Goal: Task Accomplishment & Management: Manage account settings

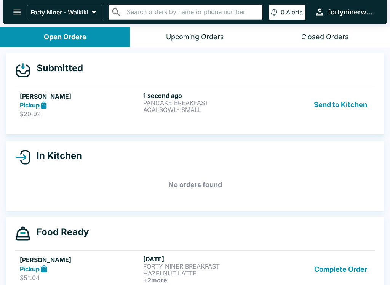
click at [17, 14] on icon "open drawer" at bounding box center [17, 12] width 8 height 5
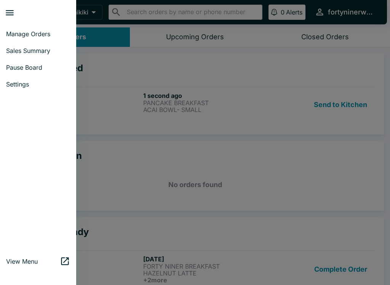
click at [41, 67] on span "Pause Board" at bounding box center [38, 68] width 64 height 8
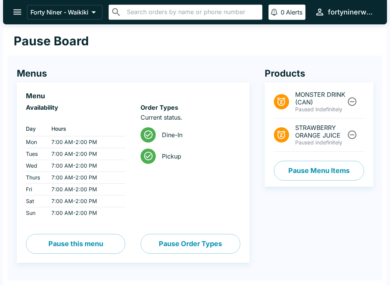
click at [330, 170] on button "Pause Menu Items" at bounding box center [319, 171] width 90 height 20
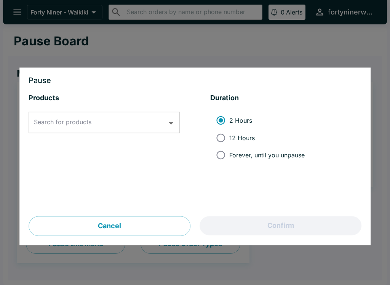
click at [130, 123] on input "Search for products" at bounding box center [98, 122] width 133 height 14
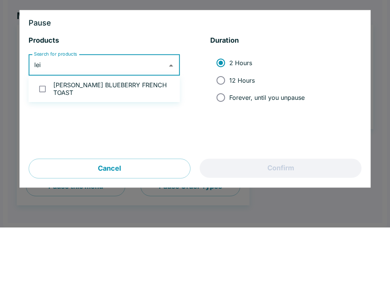
type input "leil"
click at [48, 139] on input "checkbox" at bounding box center [43, 147] width 16 height 16
checkbox input "true"
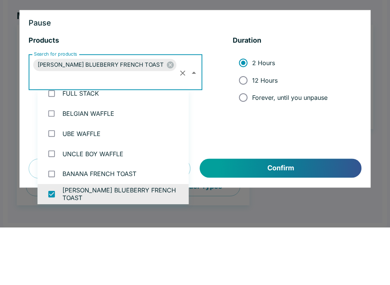
click at [239, 129] on input "12 Hours" at bounding box center [243, 137] width 17 height 17
radio input "true"
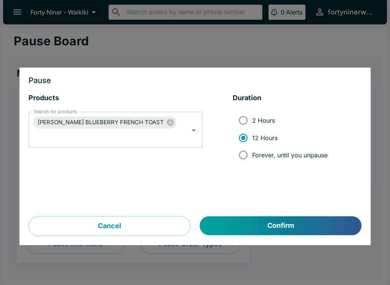
click at [296, 222] on button "Confirm" at bounding box center [281, 225] width 162 height 19
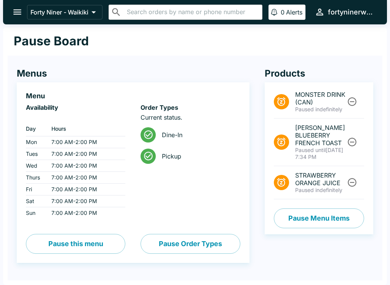
click at [19, 12] on icon "open drawer" at bounding box center [17, 12] width 8 height 5
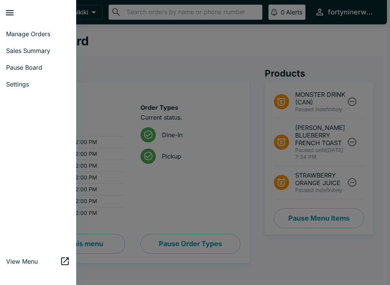
click at [47, 36] on span "Manage Orders" at bounding box center [38, 34] width 64 height 8
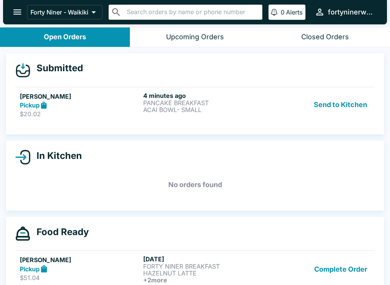
click at [102, 108] on div "Pickup" at bounding box center [80, 105] width 120 height 9
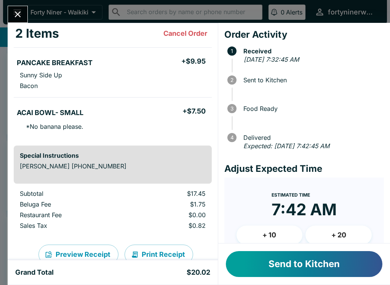
scroll to position [44, 0]
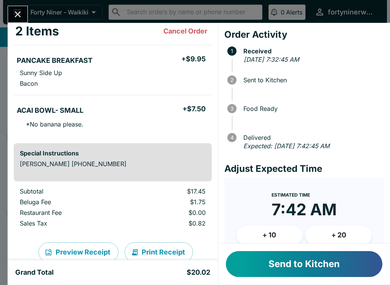
click at [344, 264] on button "Send to Kitchen" at bounding box center [304, 264] width 157 height 26
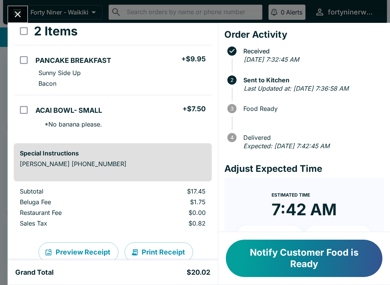
click at [21, 13] on icon "Close" at bounding box center [18, 14] width 10 height 10
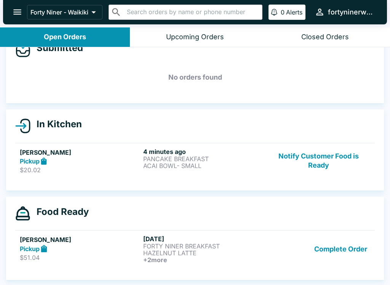
scroll to position [1, 0]
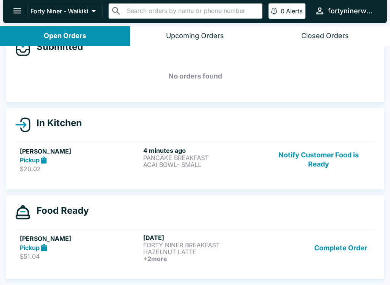
click at [335, 247] on button "Complete Order" at bounding box center [340, 248] width 59 height 28
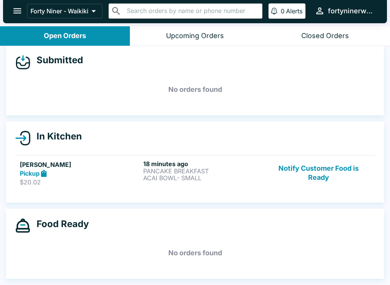
scroll to position [7, 0]
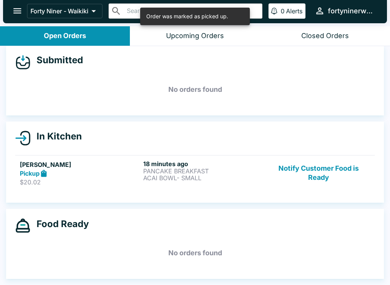
click at [143, 174] on div "[PERSON_NAME] Pickup $20.02 18 minutes ago PANCAKE BREAKFAST ACAI BOWL- SMALL N…" at bounding box center [195, 173] width 351 height 26
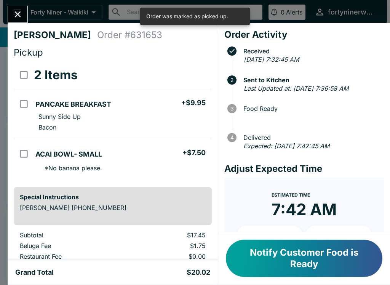
scroll to position [7, 0]
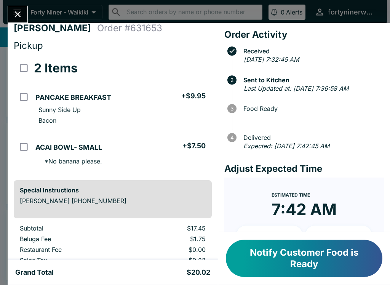
click at [287, 263] on button "Notify Customer Food is Ready" at bounding box center [304, 258] width 157 height 37
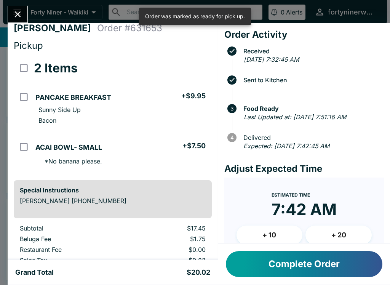
click at [323, 263] on button "Complete Order" at bounding box center [304, 264] width 157 height 26
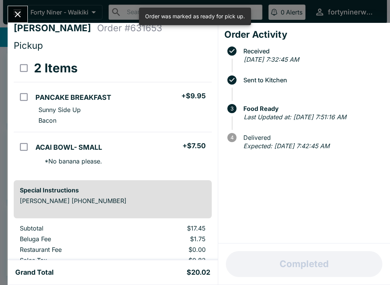
scroll to position [0, 0]
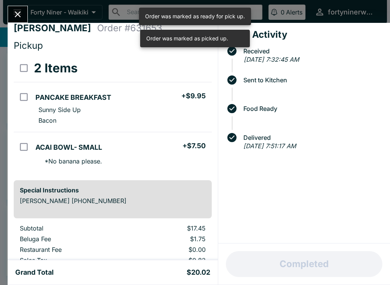
click at [19, 13] on icon "Close" at bounding box center [18, 14] width 6 height 6
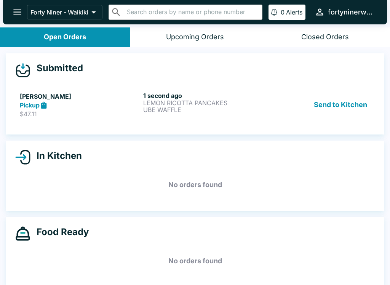
click at [44, 101] on icon at bounding box center [44, 104] width 6 height 7
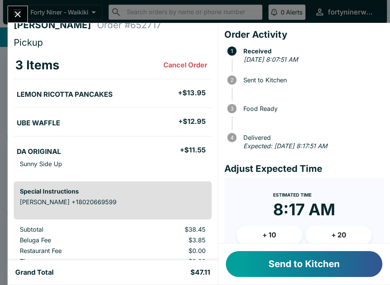
scroll to position [10, 0]
click at [326, 260] on button "Send to Kitchen" at bounding box center [304, 264] width 157 height 26
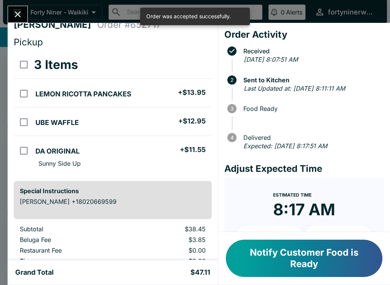
click at [20, 16] on icon "Close" at bounding box center [18, 14] width 10 height 10
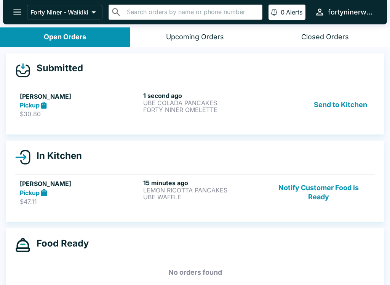
click at [88, 103] on div "Pickup" at bounding box center [80, 105] width 120 height 9
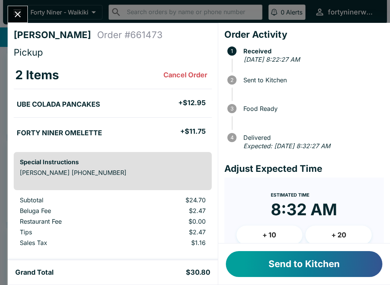
click at [348, 269] on button "Send to Kitchen" at bounding box center [304, 264] width 157 height 26
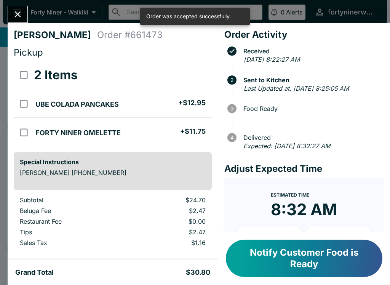
click at [18, 14] on icon "Close" at bounding box center [18, 14] width 6 height 6
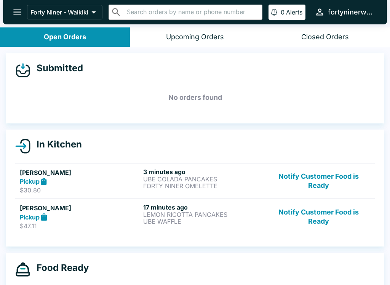
click at [40, 181] on icon at bounding box center [44, 181] width 9 height 9
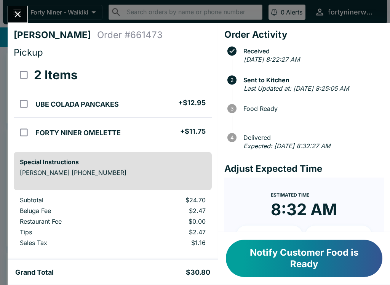
click at [12, 18] on button "Close" at bounding box center [17, 14] width 19 height 16
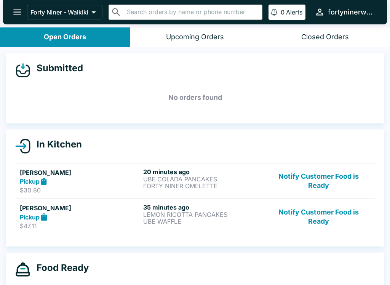
click at [42, 216] on icon at bounding box center [44, 216] width 6 height 7
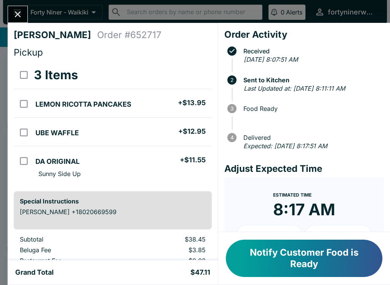
click at [16, 19] on icon "Close" at bounding box center [18, 14] width 10 height 10
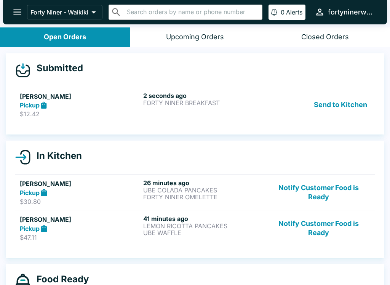
click at [206, 96] on h6 "2 seconds ago" at bounding box center [203, 96] width 120 height 8
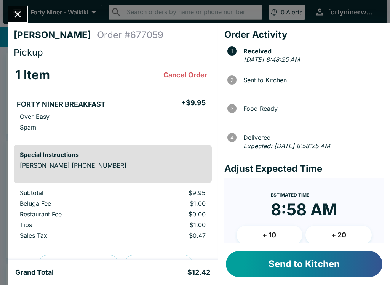
click at [347, 265] on button "Send to Kitchen" at bounding box center [304, 264] width 157 height 26
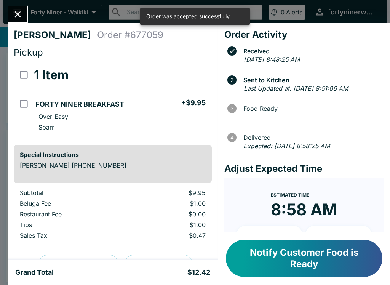
click at [16, 10] on icon "Close" at bounding box center [18, 14] width 10 height 10
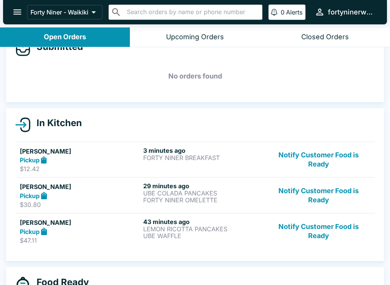
scroll to position [21, 0]
click at [64, 158] on div "Pickup" at bounding box center [80, 160] width 120 height 9
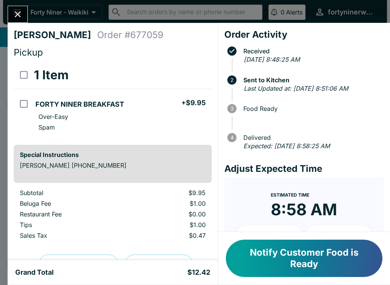
click at [24, 26] on div "[PERSON_NAME] Order # 677059 Pickup 1 Item FORTY NINER BREAKFAST + $9.95 Over-E…" at bounding box center [113, 141] width 210 height 237
click at [26, 16] on button "Close" at bounding box center [17, 14] width 19 height 16
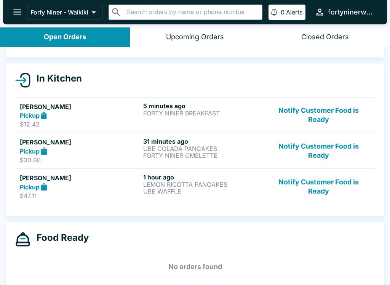
scroll to position [64, 0]
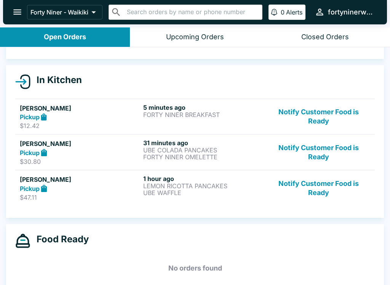
click at [326, 149] on button "Notify Customer Food is Ready" at bounding box center [318, 152] width 103 height 26
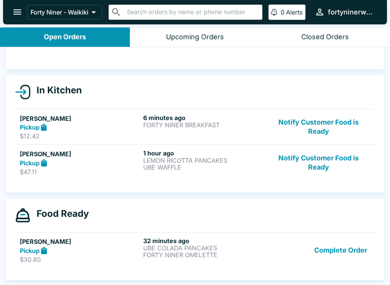
scroll to position [54, 0]
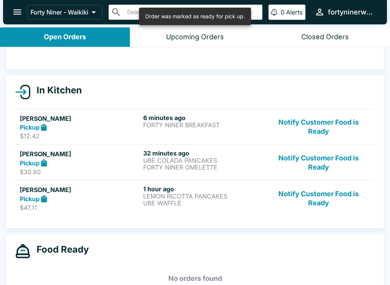
click at [331, 202] on button "Notify Customer Food is Ready" at bounding box center [318, 198] width 103 height 26
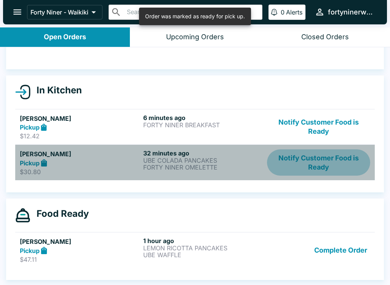
click at [323, 163] on button "Notify Customer Food is Ready" at bounding box center [318, 162] width 103 height 26
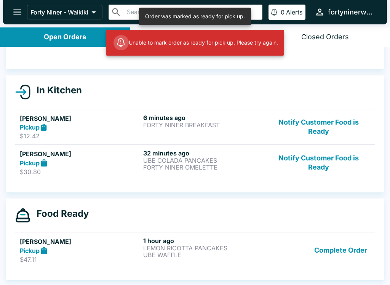
click at [342, 214] on div "Food Ready" at bounding box center [195, 215] width 360 height 15
click at [347, 253] on button "Complete Order" at bounding box center [340, 250] width 59 height 26
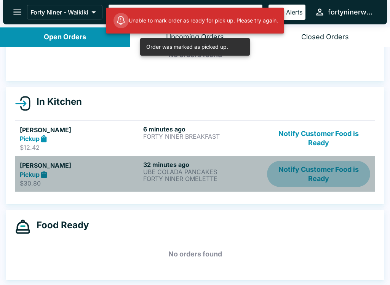
click at [331, 176] on button "Notify Customer Food is Ready" at bounding box center [318, 174] width 103 height 26
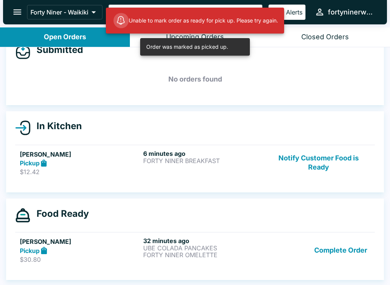
scroll to position [7, 0]
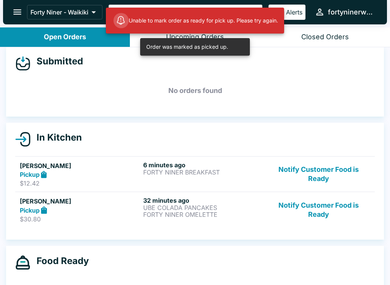
click at [325, 209] on button "Notify Customer Food is Ready" at bounding box center [318, 210] width 103 height 26
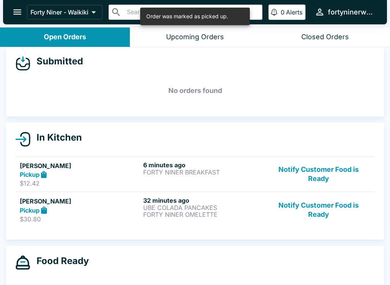
click at [325, 215] on button "Notify Customer Food is Ready" at bounding box center [318, 210] width 103 height 26
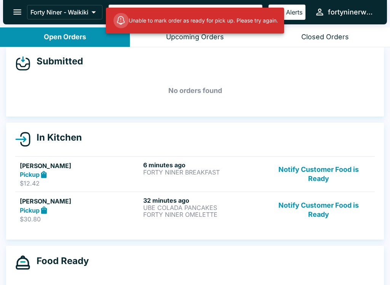
click at [223, 210] on p "UBE COLADA PANCAKES" at bounding box center [203, 207] width 120 height 7
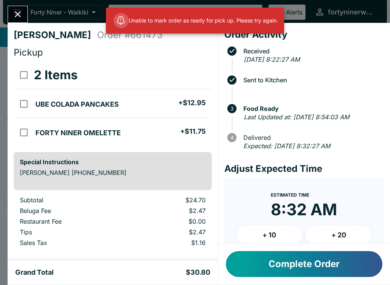
click at [306, 263] on button "Complete Order" at bounding box center [304, 264] width 157 height 26
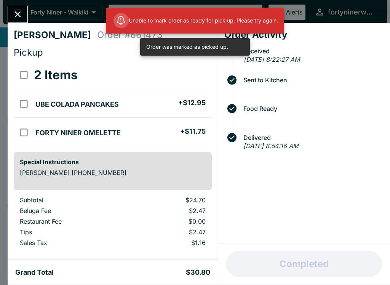
click at [23, 17] on icon "Close" at bounding box center [18, 14] width 10 height 10
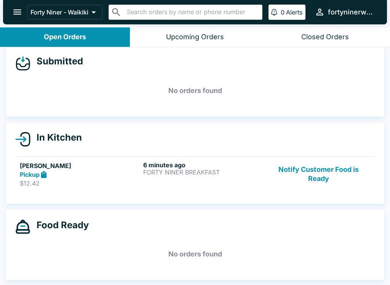
click at [322, 171] on button "Notify Customer Food is Ready" at bounding box center [318, 174] width 103 height 26
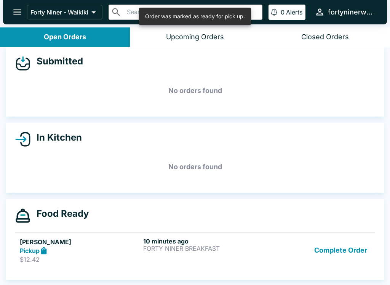
click at [341, 248] on button "Complete Order" at bounding box center [340, 250] width 59 height 26
